Goal: Transaction & Acquisition: Purchase product/service

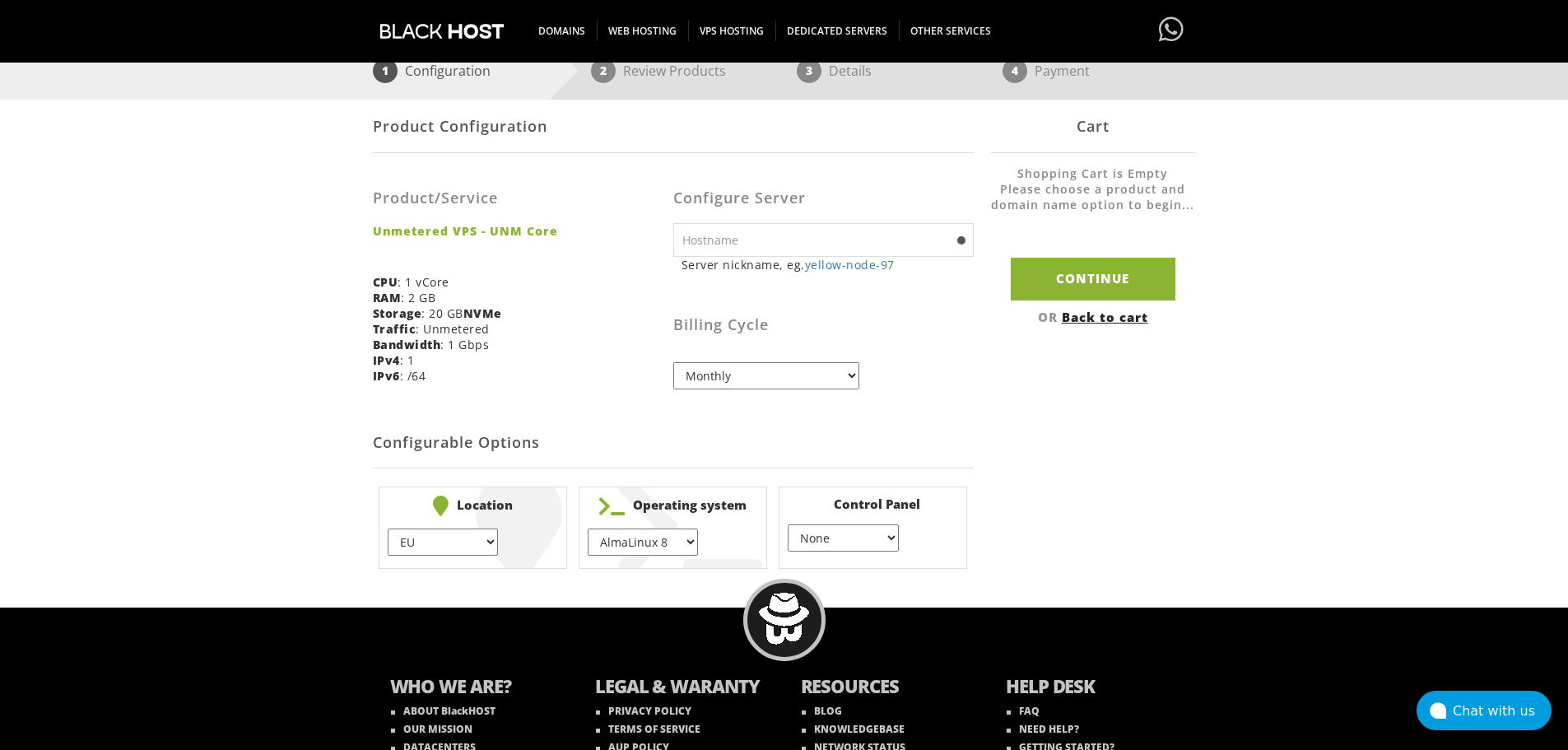
click at [673, 362] on select "Monthly Quarterly (Save: ~5%) Semi-Annually (Save: ~10%) Annually (Save: ~15%) …" at bounding box center [766, 375] width 186 height 27
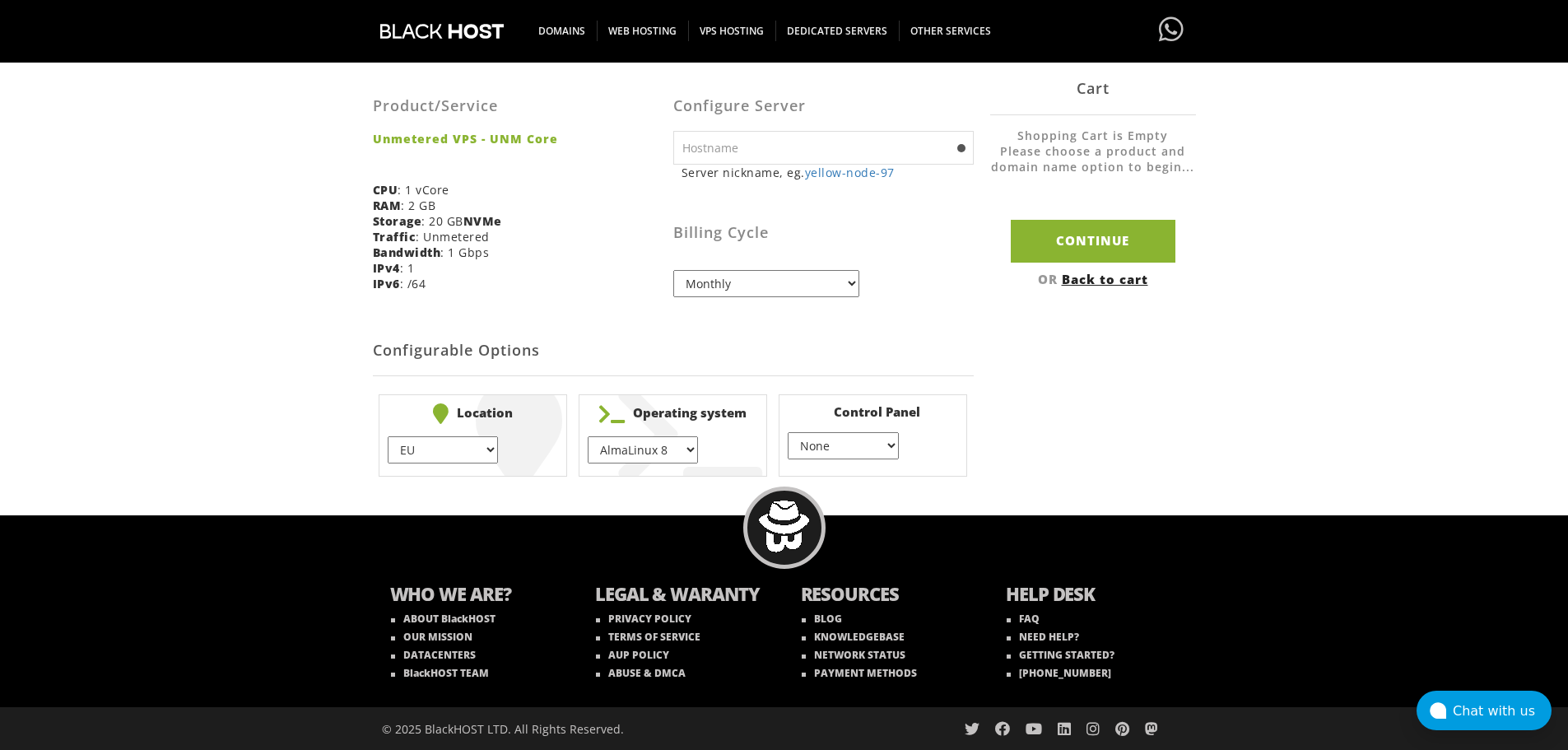
scroll to position [340, 0]
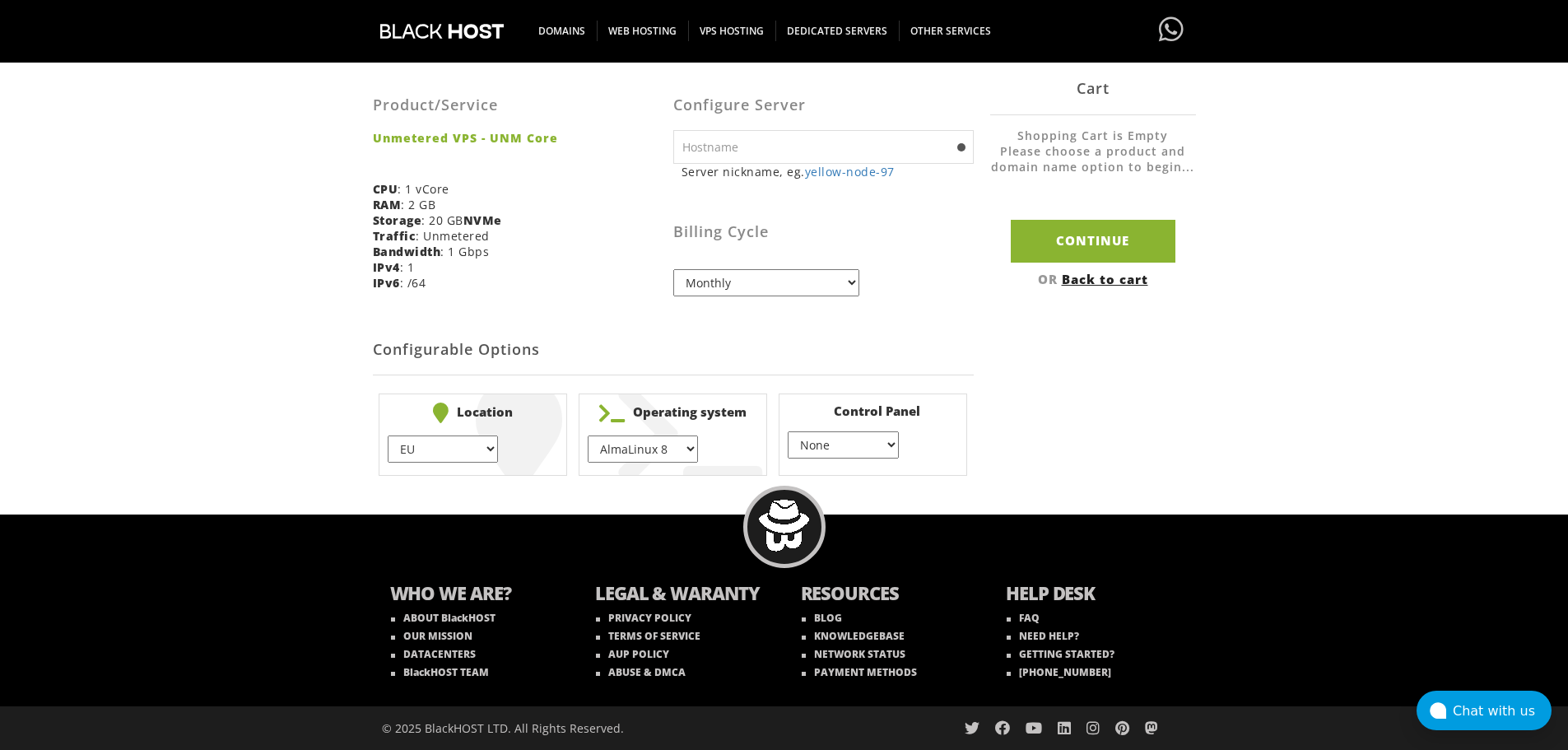
click at [488, 444] on select "EU } [GEOGRAPHIC_DATA] } [GEOGRAPHIC_DATA] } [GEOGRAPHIC_DATA] } [GEOGRAPHIC_DA…" at bounding box center [443, 449] width 110 height 27
select select "1226"
click at [388, 435] on select "EU } [GEOGRAPHIC_DATA] } [GEOGRAPHIC_DATA] } [GEOGRAPHIC_DATA] } [GEOGRAPHIC_DA…" at bounding box center [443, 449] width 110 height 27
click at [685, 449] on select "AlmaLinux 8 } AlmaLinux 9 } AlmaLinux 10 } Rocky Linux 8 } Rocky Linux 9 } Cent…" at bounding box center [642, 449] width 110 height 27
select select "1208"
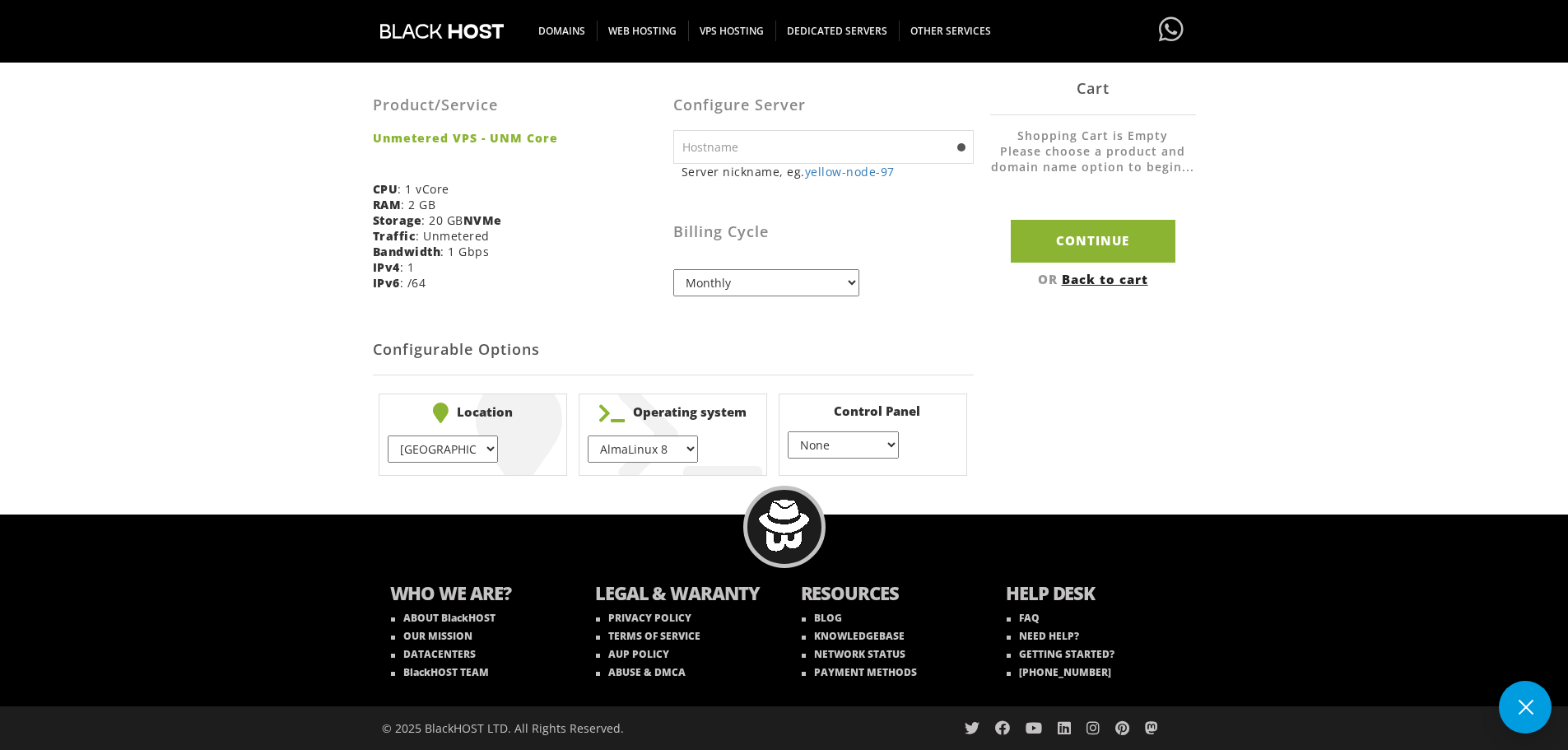
click at [588, 435] on select "AlmaLinux 8 } AlmaLinux 9 } AlmaLinux 10 } Rocky Linux 8 } Rocky Linux 9 } Cent…" at bounding box center [642, 449] width 110 height 27
click at [877, 447] on select "None } Virtualmin } Cpanel } DirectAdmin }" at bounding box center [842, 444] width 110 height 27
click at [788, 431] on select "None } Virtualmin } Cpanel } DirectAdmin }" at bounding box center [842, 444] width 110 height 27
click at [997, 440] on div "Product Configuration Product/Service Unmetered VPS - UNM Core CPU : 1 vCore RA…" at bounding box center [784, 244] width 823 height 475
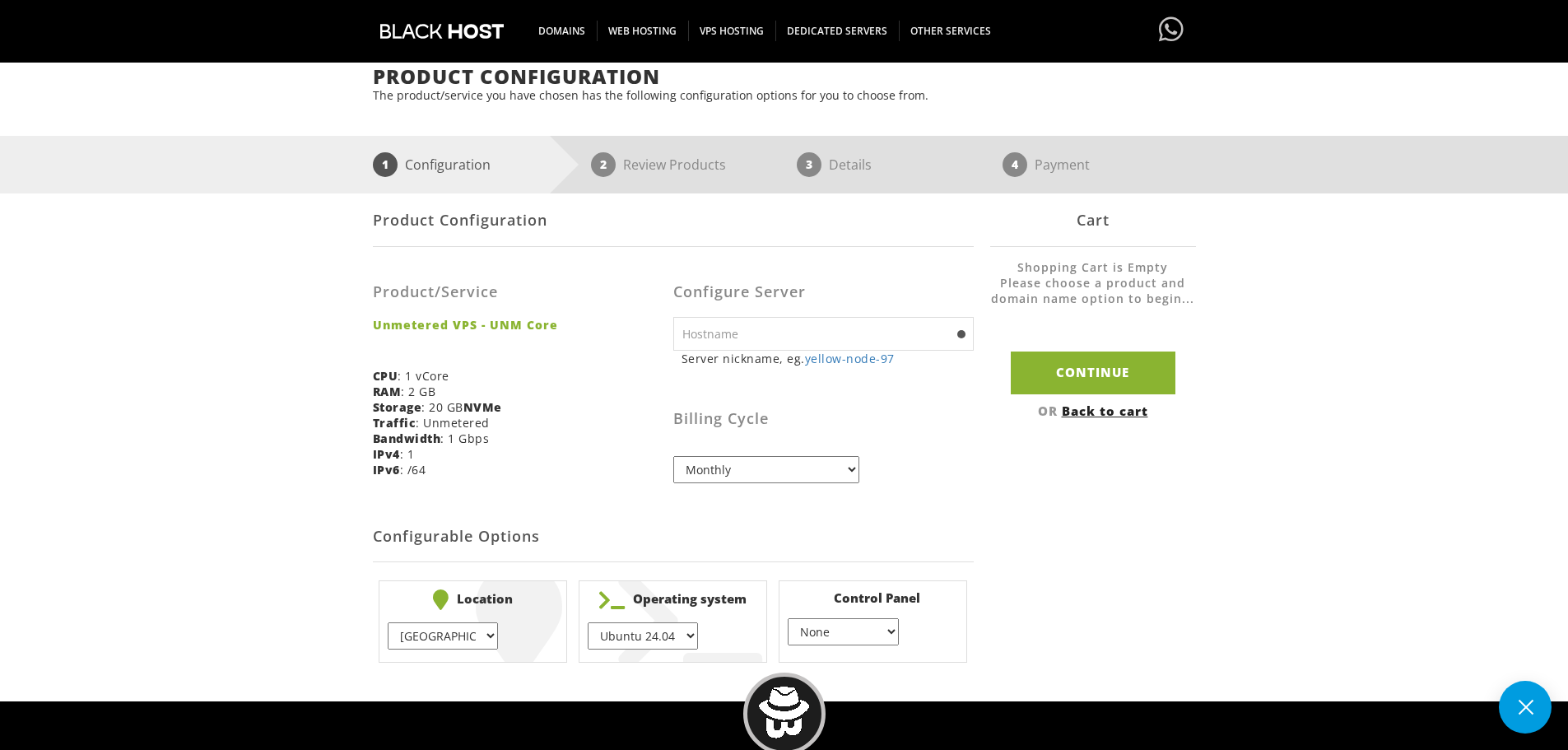
scroll to position [176, 0]
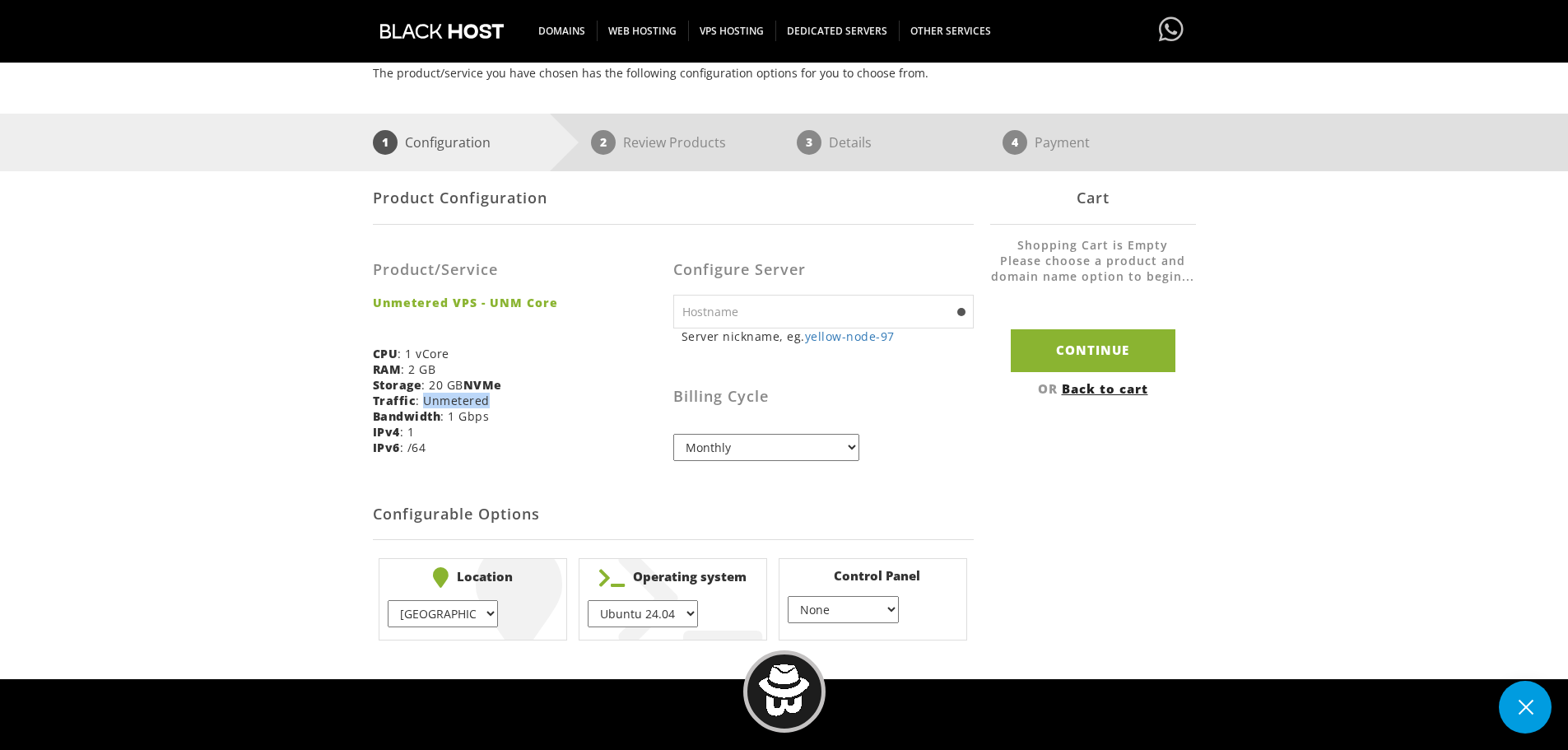
drag, startPoint x: 421, startPoint y: 400, endPoint x: 516, endPoint y: 400, distance: 95.0
click at [515, 400] on div "Product/Service Unmetered VPS - UNM Core CPU : 1 vCore RAM : 2 GB Storage : 20 …" at bounding box center [522, 352] width 300 height 230
click at [510, 401] on div "Product/Service Unmetered VPS - UNM Core CPU : 1 vCore RAM : 2 GB Storage : 20 …" at bounding box center [522, 352] width 300 height 230
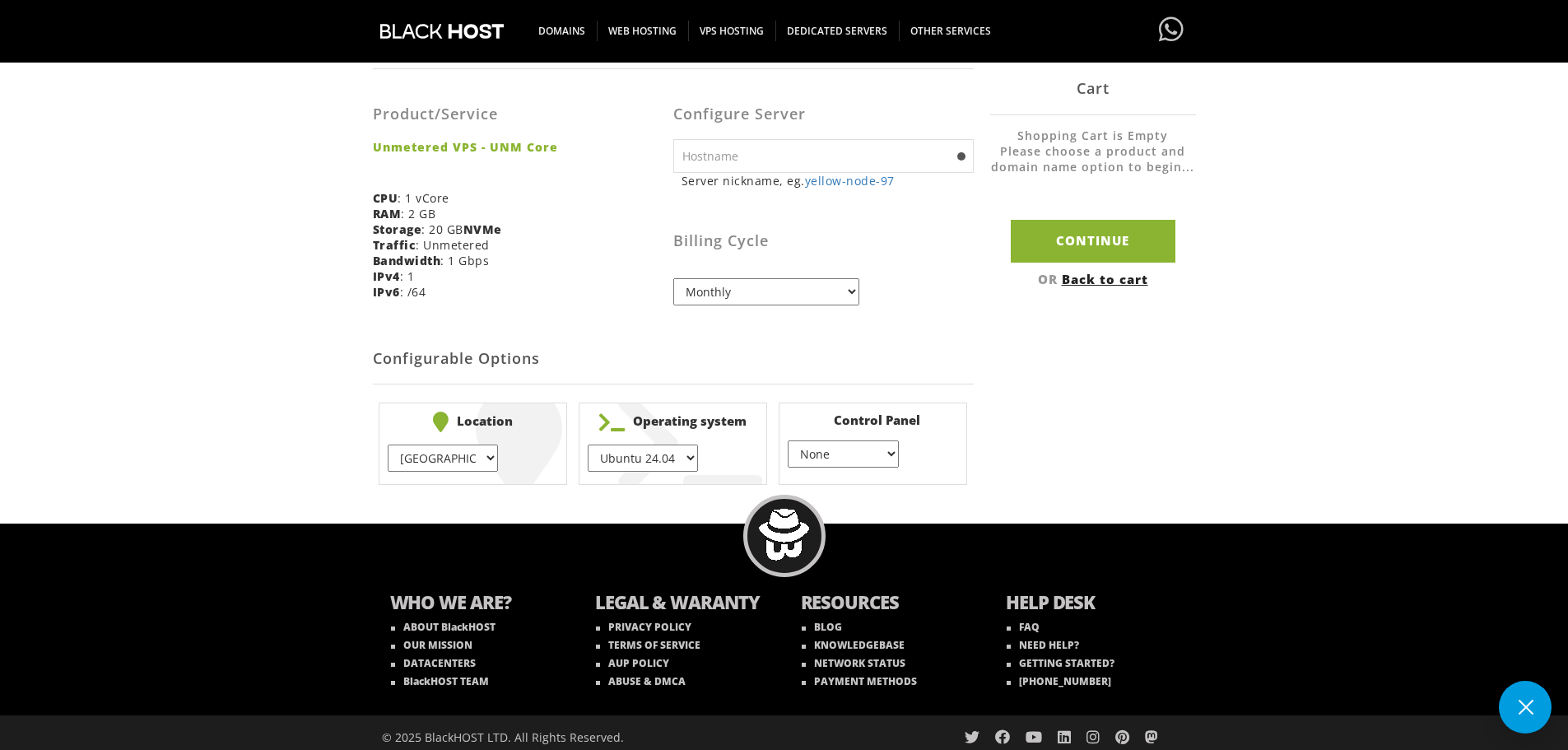
scroll to position [340, 0]
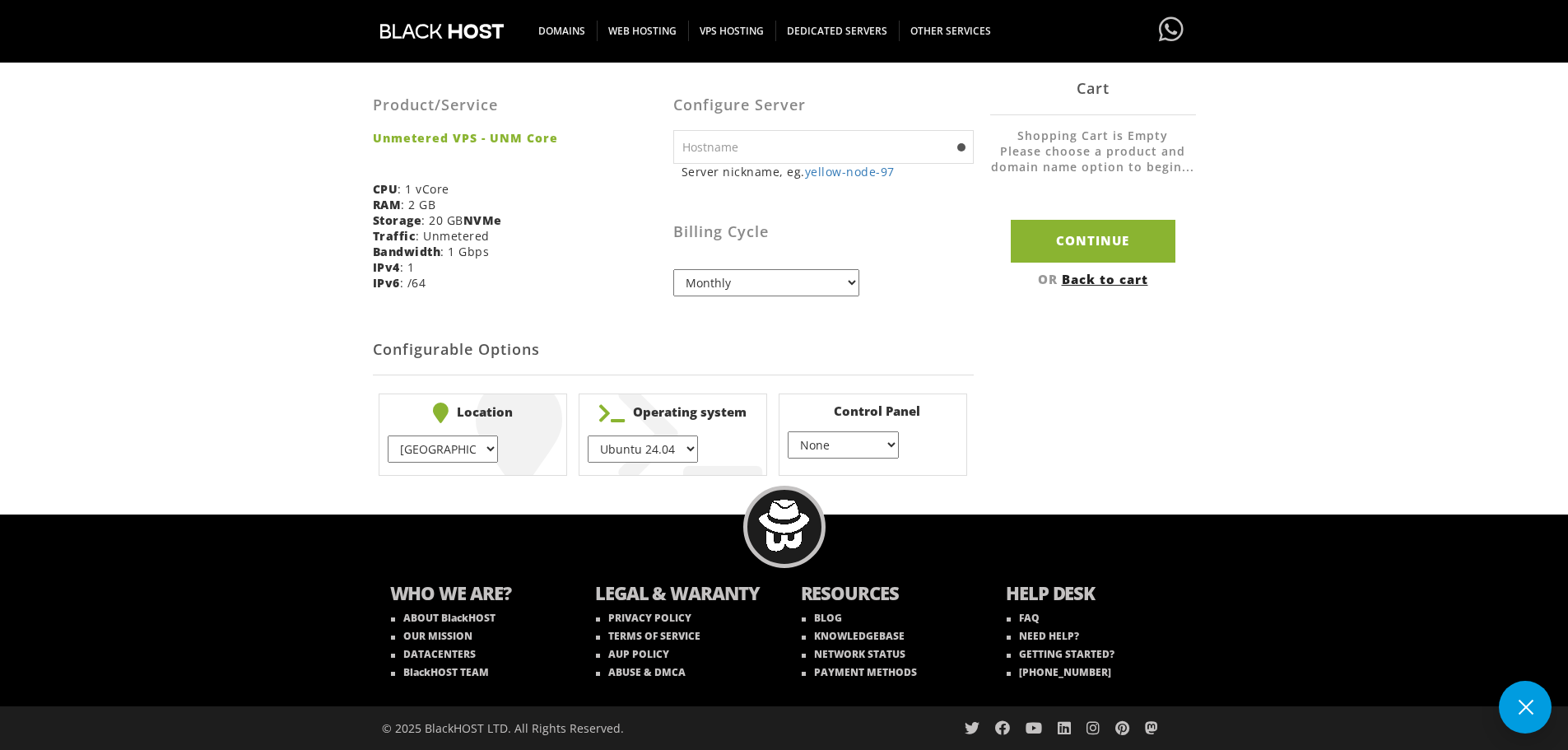
click at [1063, 219] on div "Cart Shopping Cart is Empty Please choose a product and domain name option to b…" at bounding box center [1093, 174] width 206 height 225
click at [1072, 231] on input "Continue" at bounding box center [1093, 240] width 165 height 42
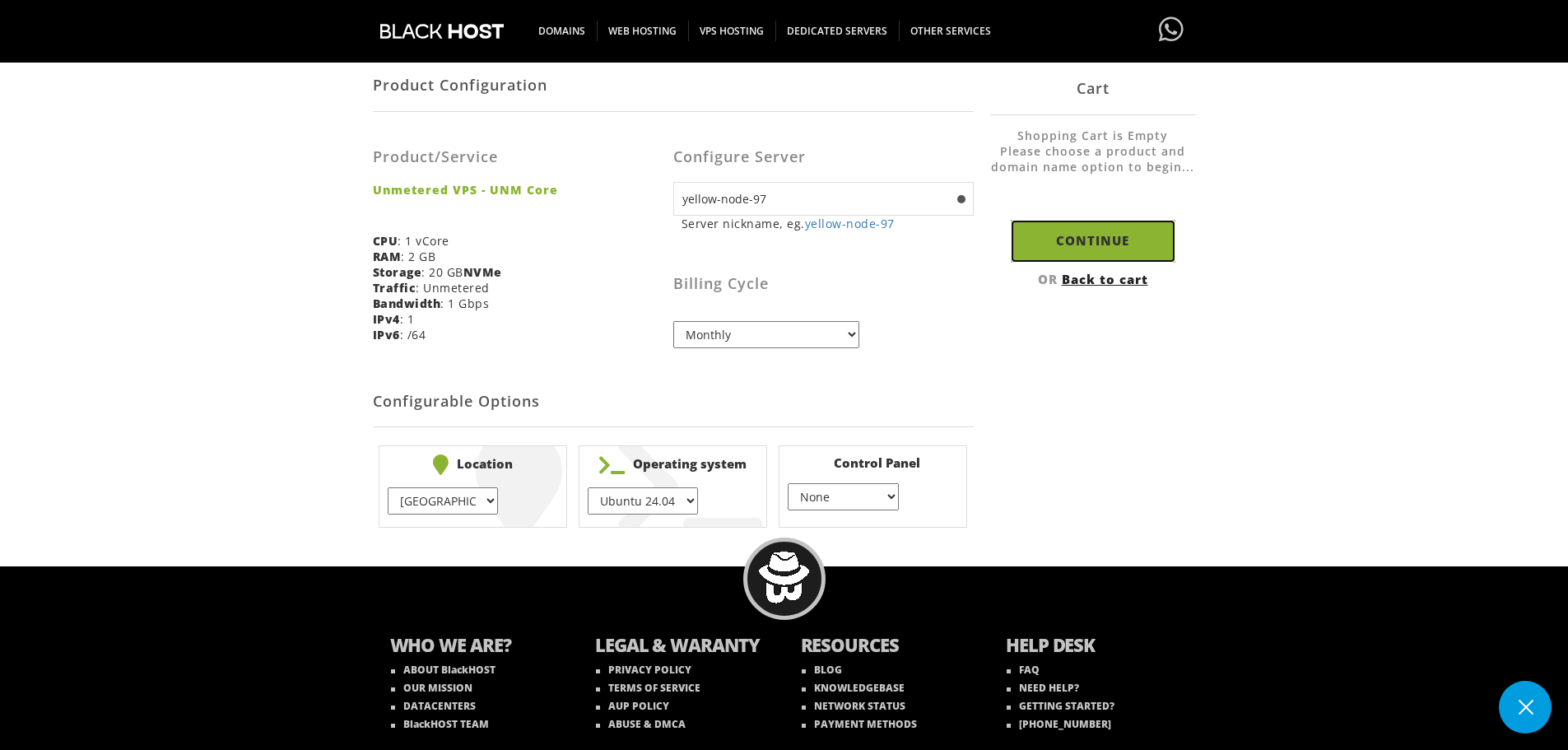
scroll to position [176, 0]
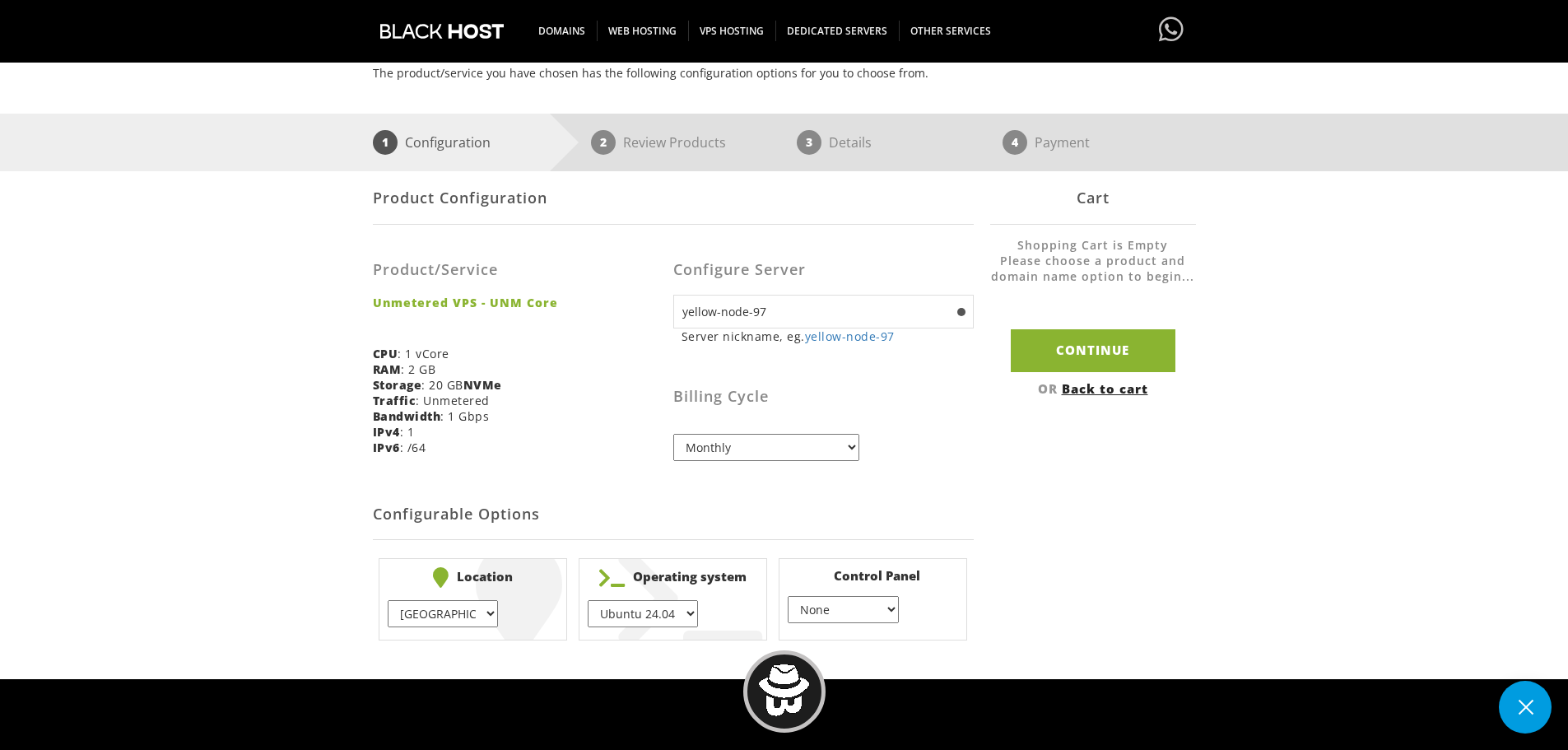
click at [942, 319] on input "yellow-node-97" at bounding box center [823, 312] width 300 height 34
click at [1090, 359] on input "Continue" at bounding box center [1093, 349] width 165 height 42
click at [773, 310] on input "yellow-node-97" at bounding box center [823, 312] width 300 height 34
drag, startPoint x: 815, startPoint y: 306, endPoint x: 556, endPoint y: 298, distance: 259.1
click at [562, 299] on form "Product Configuration Product/Service Unmetered VPS - UNM Core CPU : 1 vCore RA…" at bounding box center [673, 409] width 601 height 475
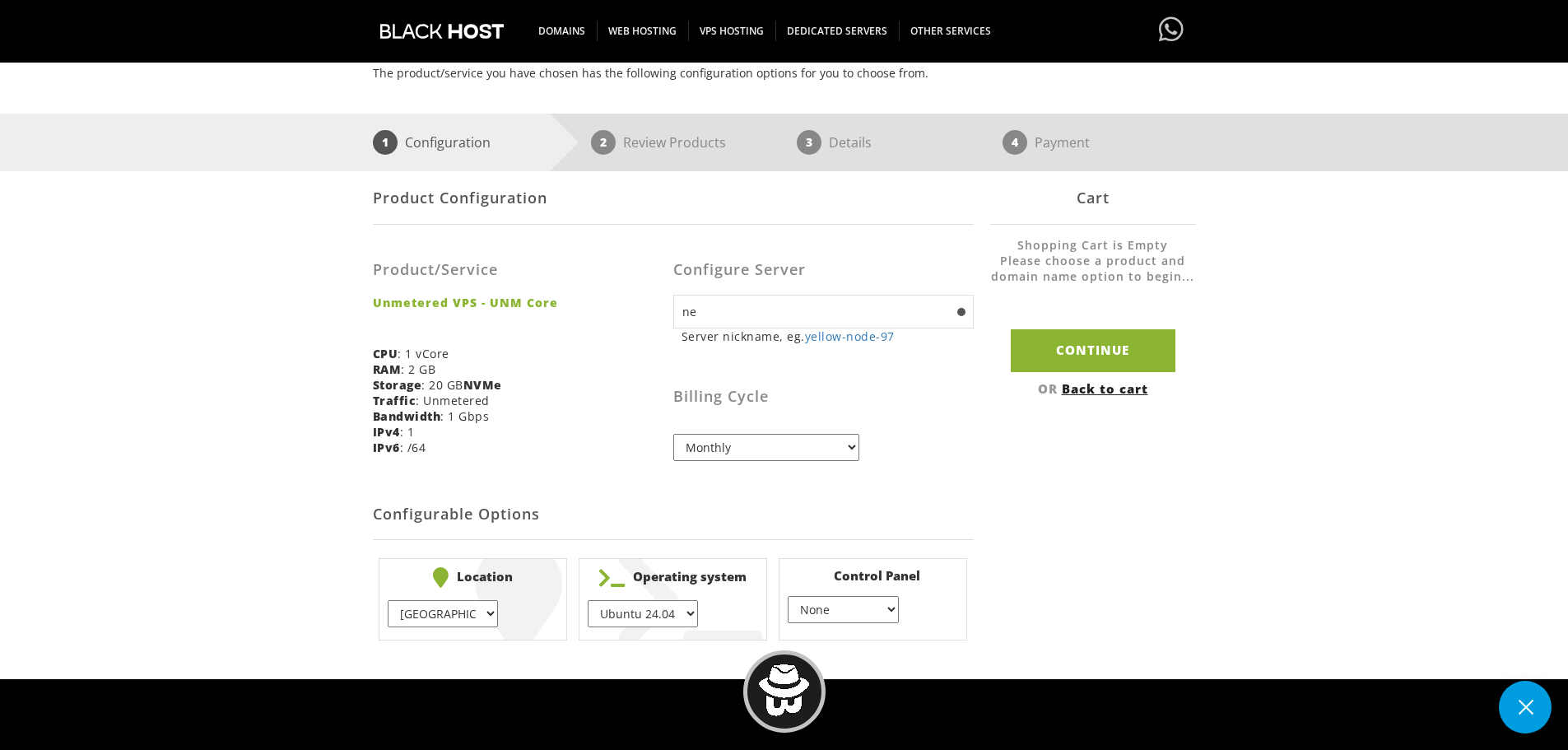
type input "ne"
click at [783, 357] on div "Billing Cycle Monthly Quarterly (Save: ~5%) Semi-Annually (Save: ~10%) Annually…" at bounding box center [823, 409] width 300 height 105
click at [730, 308] on input "ne" at bounding box center [823, 312] width 300 height 34
